Goal: Obtain resource: Download file/media

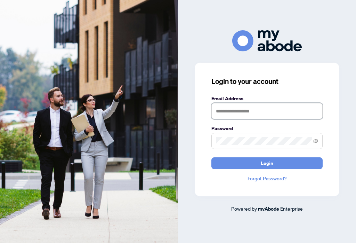
click at [289, 118] on input "text" at bounding box center [266, 111] width 111 height 16
type input "**********"
click at [286, 169] on button "Login" at bounding box center [266, 163] width 111 height 12
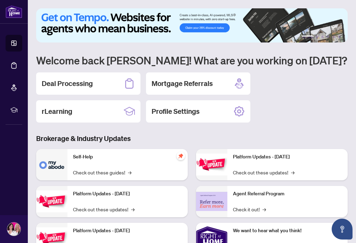
click at [101, 82] on div "Deal Processing" at bounding box center [88, 83] width 104 height 22
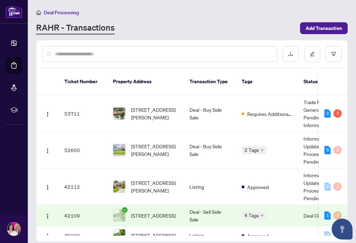
click at [53, 108] on button "button" at bounding box center [47, 113] width 11 height 11
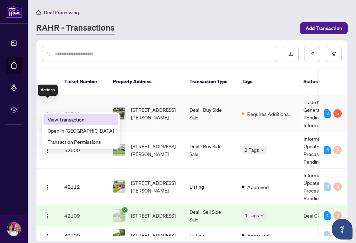
click at [71, 121] on span "View Transaction" at bounding box center [81, 119] width 66 height 8
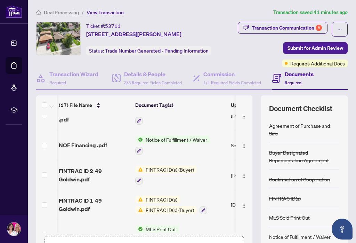
scroll to position [130, 1]
click at [245, 173] on img "button" at bounding box center [244, 176] width 6 height 6
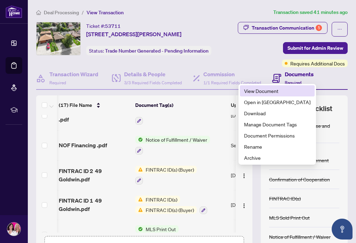
click at [270, 92] on span "View Document" at bounding box center [277, 91] width 66 height 8
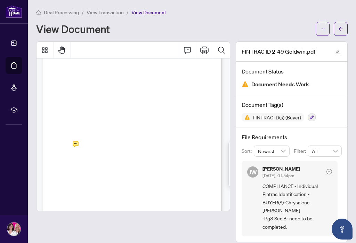
scroll to position [261, 1]
click at [323, 30] on icon "ellipsis" at bounding box center [322, 28] width 5 height 5
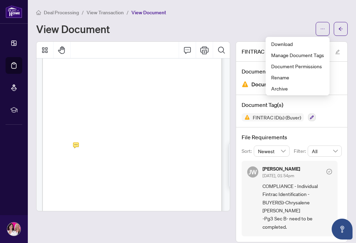
click at [305, 46] on span "Download" at bounding box center [297, 44] width 53 height 8
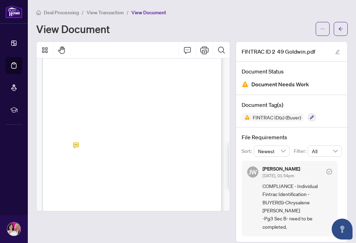
scroll to position [183, 16]
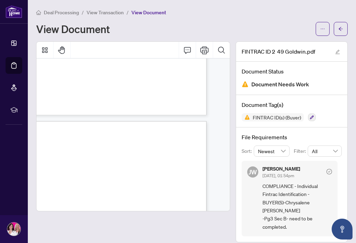
click at [139, 32] on div "View Document" at bounding box center [173, 28] width 275 height 11
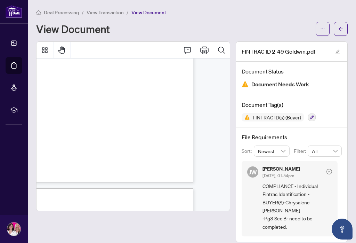
scroll to position [114, 30]
click at [345, 30] on button "button" at bounding box center [341, 29] width 14 height 14
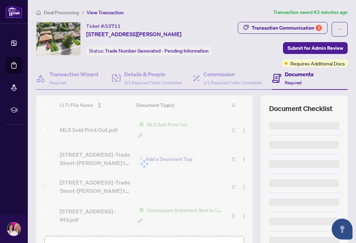
click at [345, 29] on button "button" at bounding box center [340, 29] width 16 height 15
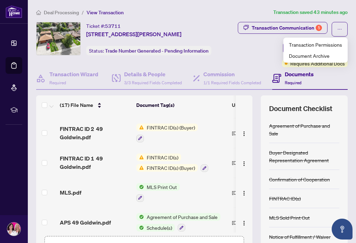
scroll to position [172, 0]
click at [249, 158] on button "button" at bounding box center [243, 162] width 11 height 11
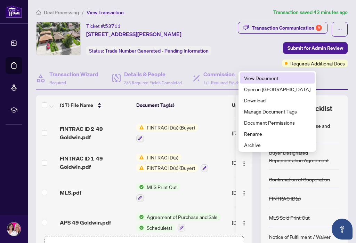
click at [277, 79] on span "View Document" at bounding box center [277, 78] width 66 height 8
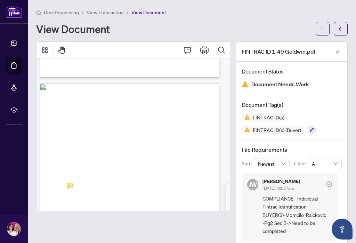
scroll to position [225, 5]
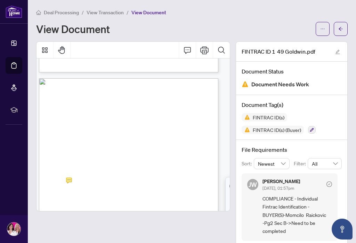
click at [325, 23] on span "button" at bounding box center [322, 28] width 5 height 11
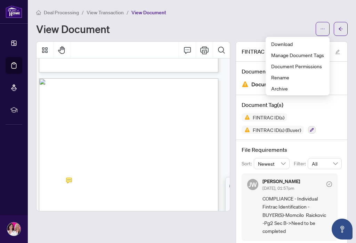
click at [303, 38] on li "Download" at bounding box center [297, 43] width 61 height 11
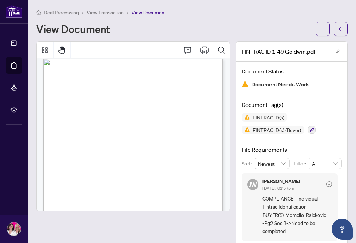
scroll to position [6, 0]
click at [340, 27] on icon "arrow-left" at bounding box center [341, 29] width 4 height 4
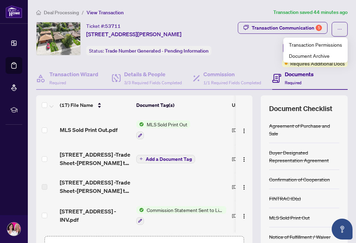
click at [252, 153] on td at bounding box center [244, 159] width 17 height 28
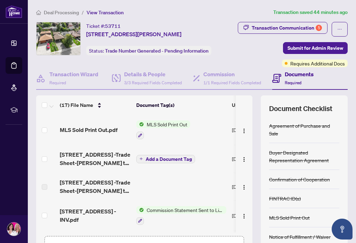
click at [246, 159] on img "button" at bounding box center [244, 159] width 6 height 6
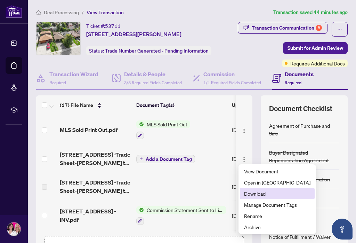
click at [275, 195] on span "Download" at bounding box center [277, 193] width 66 height 8
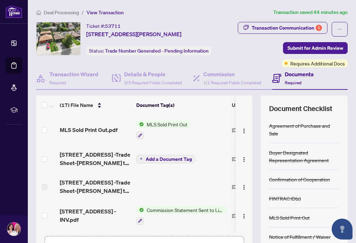
click at [246, 184] on img "button" at bounding box center [244, 187] width 6 height 6
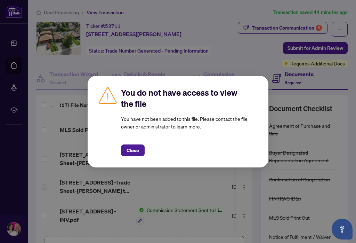
click at [248, 185] on div "You do not have access to view the file You have not been added to this file. P…" at bounding box center [178, 121] width 356 height 243
click at [221, 44] on div "You do not have access to view the file You have not been added to this file. P…" at bounding box center [178, 121] width 356 height 243
click at [19, 238] on div "You do not have access to view the file You have not been added to this file. P…" at bounding box center [178, 121] width 356 height 243
click at [135, 156] on span "Close" at bounding box center [133, 150] width 13 height 11
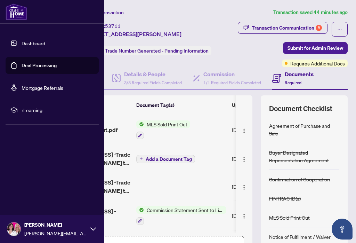
click at [19, 235] on img at bounding box center [13, 228] width 13 height 13
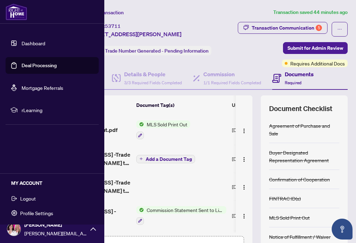
click at [29, 203] on span "Logout" at bounding box center [28, 198] width 16 height 11
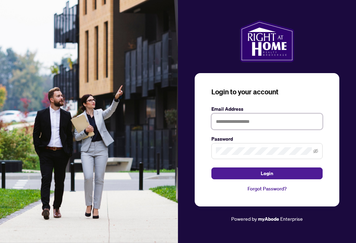
click at [297, 127] on input "text" at bounding box center [266, 121] width 111 height 16
type input "**********"
click at [301, 179] on button "Login" at bounding box center [266, 173] width 111 height 12
